Goal: Information Seeking & Learning: Check status

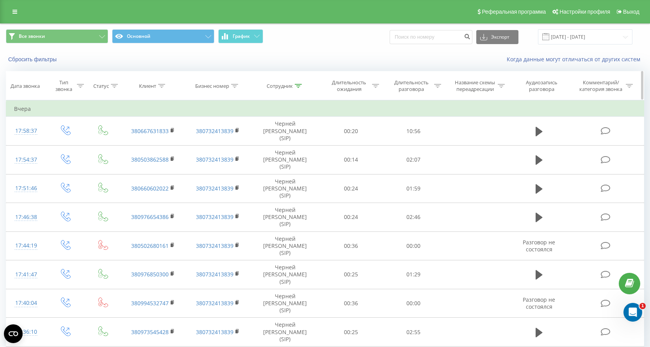
click at [163, 87] on icon at bounding box center [161, 86] width 7 height 4
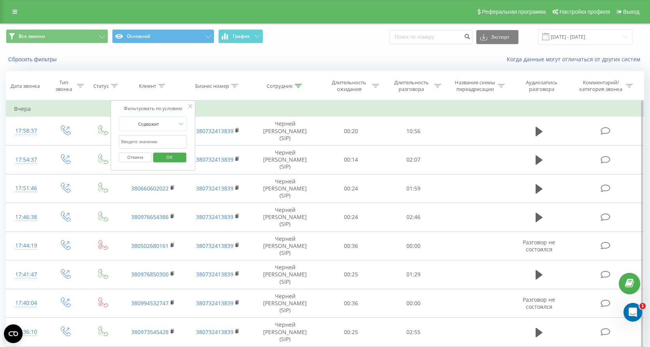
click at [148, 140] on input "text" at bounding box center [153, 142] width 69 height 14
paste input "380935395161"
type input "380935395161"
click at [160, 159] on span "OK" at bounding box center [169, 157] width 22 height 12
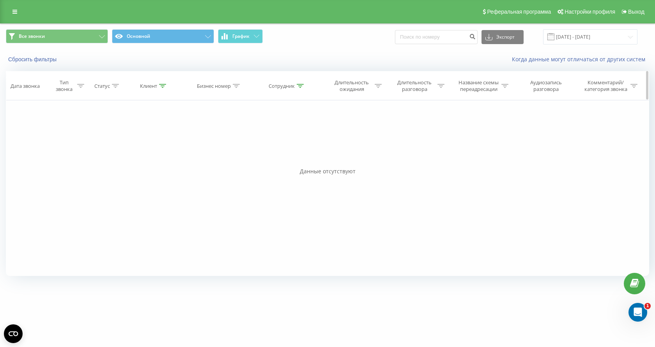
click at [163, 88] on div at bounding box center [162, 86] width 7 height 7
click at [134, 156] on button "Отмена" at bounding box center [136, 158] width 33 height 10
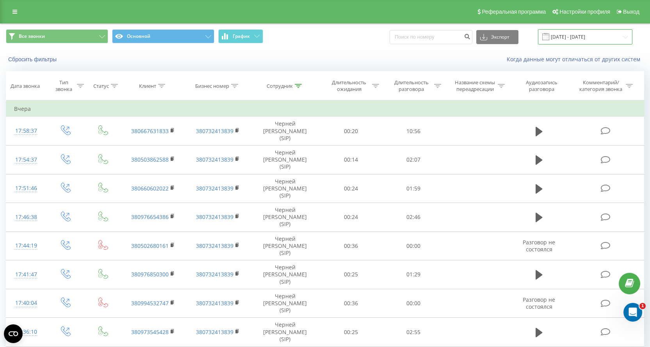
click at [584, 39] on input "[DATE] - [DATE]" at bounding box center [585, 36] width 94 height 15
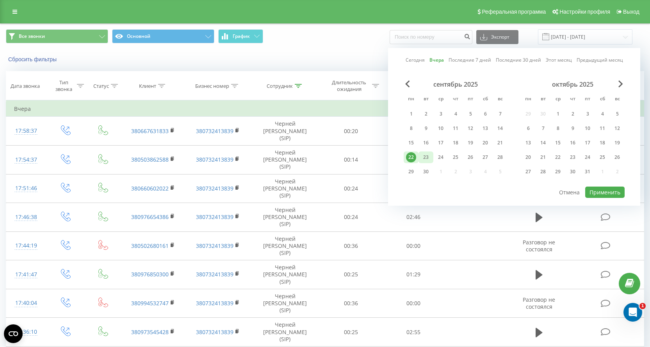
click at [424, 156] on div "23" at bounding box center [426, 157] width 10 height 10
click at [599, 192] on button "Применить" at bounding box center [604, 191] width 39 height 11
type input "[DATE] - [DATE]"
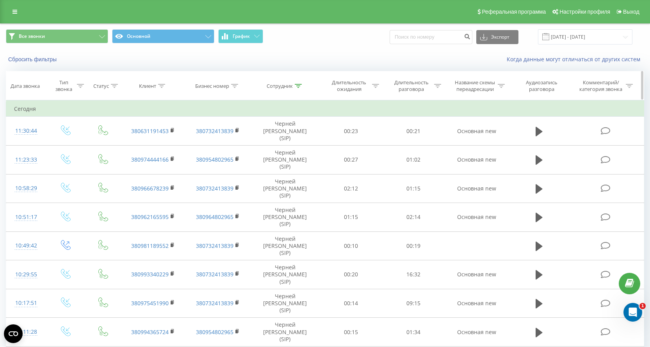
click at [160, 86] on icon at bounding box center [161, 86] width 7 height 4
click at [142, 144] on input "text" at bounding box center [153, 142] width 69 height 14
paste input "380935395161"
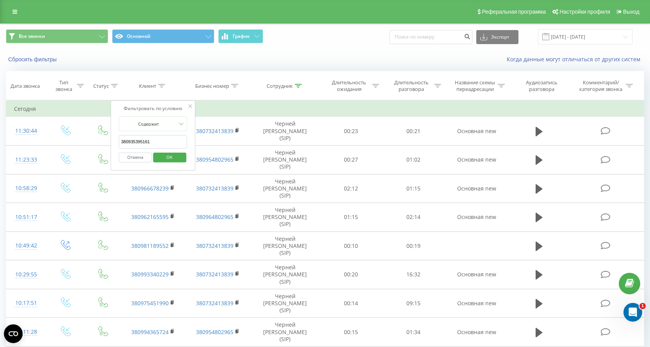
type input "380935395161"
click at [167, 157] on span "OK" at bounding box center [169, 157] width 22 height 12
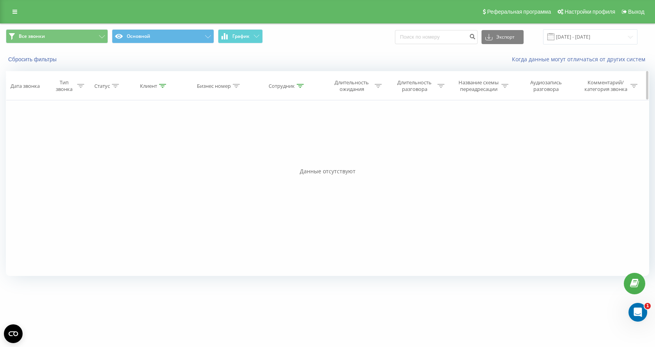
click at [162, 88] on div at bounding box center [162, 86] width 7 height 7
click at [148, 158] on button "Отмена" at bounding box center [136, 158] width 33 height 10
